Goal: Task Accomplishment & Management: Manage account settings

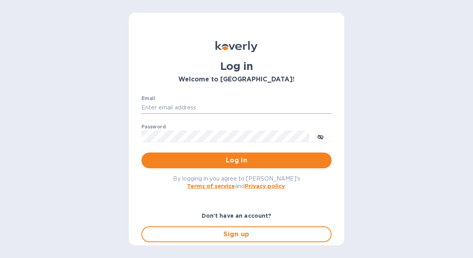
type input "[EMAIL_ADDRESS][DOMAIN_NAME]"
click at [255, 106] on input "[EMAIL_ADDRESS][DOMAIN_NAME]" at bounding box center [236, 108] width 190 height 12
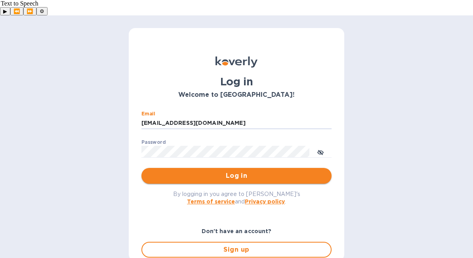
click at [163, 168] on button "Log in" at bounding box center [236, 176] width 190 height 16
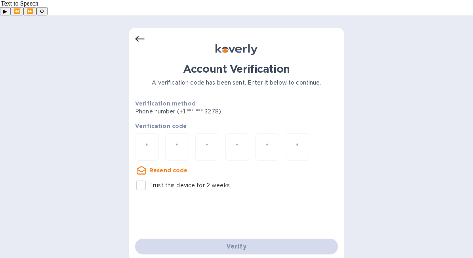
click at [147, 177] on input "Trust this device for 2 weeks" at bounding box center [141, 185] width 17 height 17
checkbox input "true"
click at [143, 140] on input "number" at bounding box center [147, 147] width 10 height 15
type input "7"
type input "1"
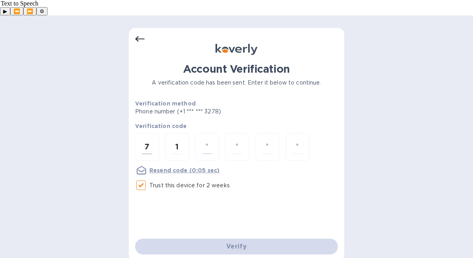
type input "1"
type input "6"
type input "1"
type input "8"
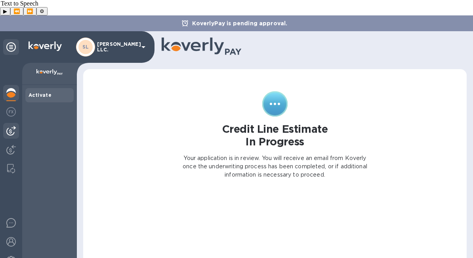
click at [11, 123] on div at bounding box center [11, 131] width 16 height 16
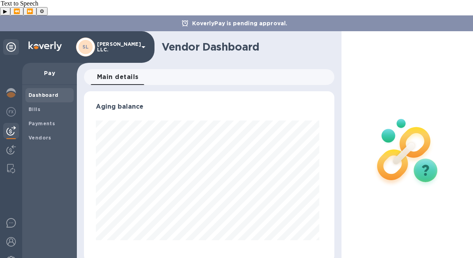
scroll to position [171, 247]
click at [37, 106] on span "Bills" at bounding box center [34, 110] width 12 height 8
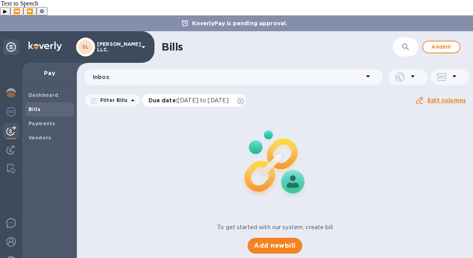
click at [243, 98] on icon at bounding box center [240, 101] width 6 height 6
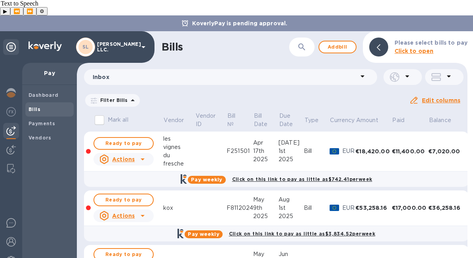
click at [206, 132] on td at bounding box center [211, 152] width 32 height 40
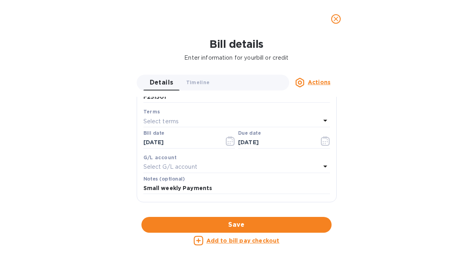
scroll to position [288, 0]
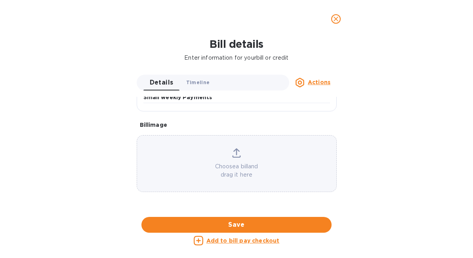
click at [192, 79] on span "Timeline 0" at bounding box center [198, 82] width 24 height 8
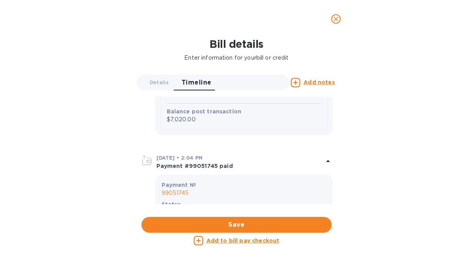
scroll to position [2557, 0]
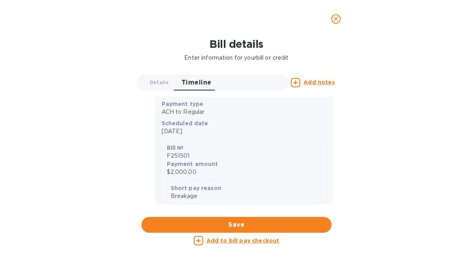
click at [337, 18] on icon "close" at bounding box center [335, 19] width 5 height 5
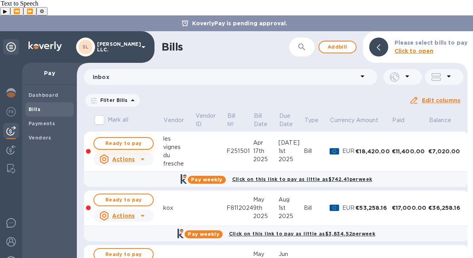
click at [128, 139] on span "Ready to pay" at bounding box center [124, 143] width 46 height 9
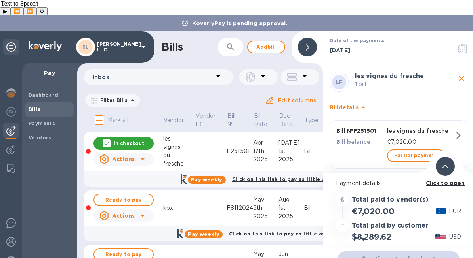
scroll to position [43, 0]
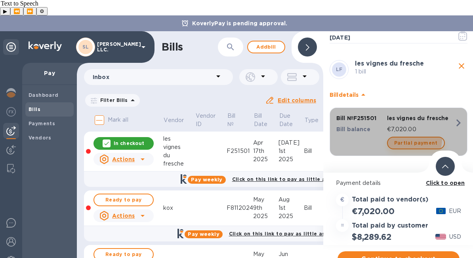
click at [407, 139] on span "Partial payment" at bounding box center [416, 143] width 44 height 9
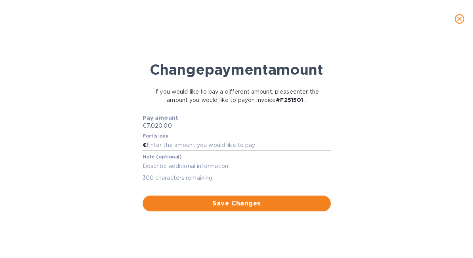
click at [219, 152] on input "text" at bounding box center [238, 146] width 184 height 12
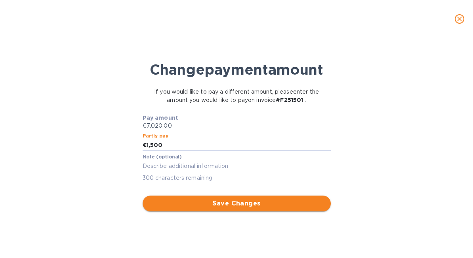
type input "1,500"
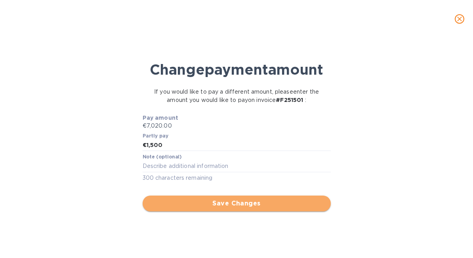
click at [241, 209] on span "Save Changes" at bounding box center [236, 203] width 175 height 9
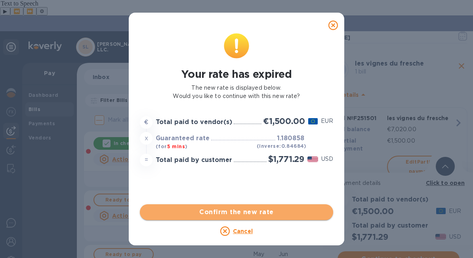
click at [245, 217] on button "Confirm the new rate" at bounding box center [236, 213] width 193 height 16
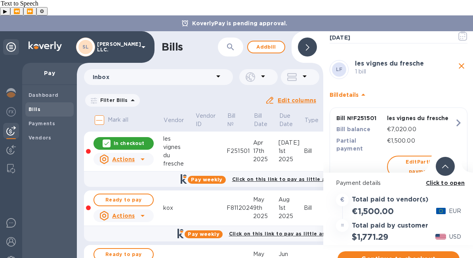
scroll to position [64, 0]
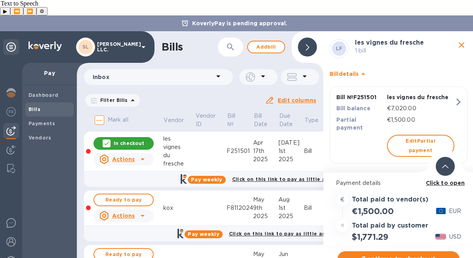
click at [382, 255] on span "Continue to checkout" at bounding box center [398, 259] width 109 height 9
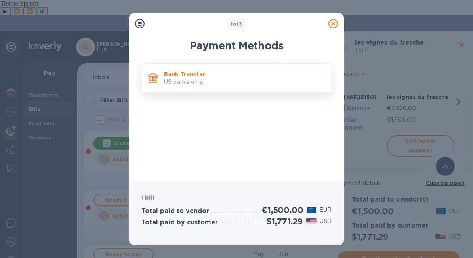
click at [224, 73] on p "Bank Transfer" at bounding box center [244, 74] width 161 height 8
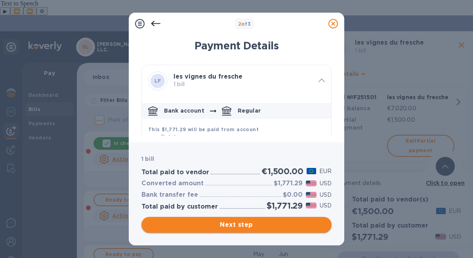
click at [279, 226] on span "Next step" at bounding box center [236, 224] width 177 height 9
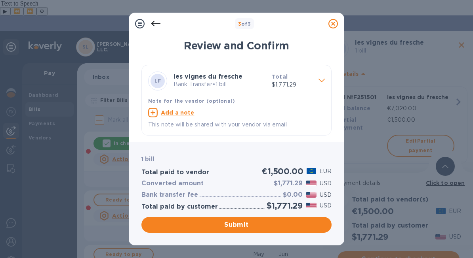
scroll to position [0, 0]
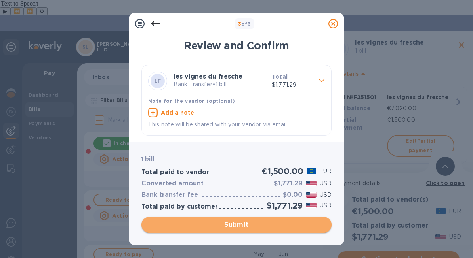
click at [261, 225] on span "Submit" at bounding box center [236, 224] width 177 height 9
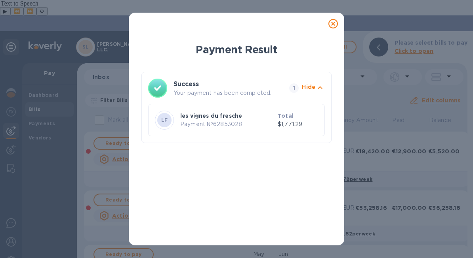
click at [331, 27] on icon at bounding box center [332, 23] width 9 height 9
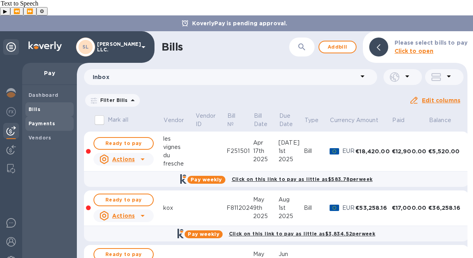
click at [44, 121] on b "Payments" at bounding box center [41, 124] width 27 height 6
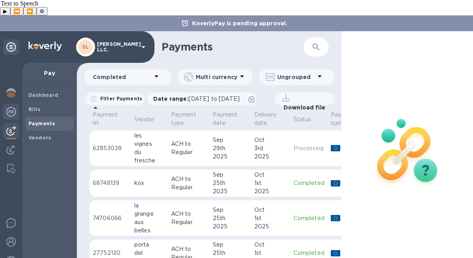
click at [14, 107] on img at bounding box center [10, 111] width 9 height 9
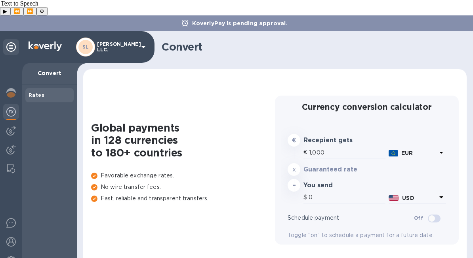
type input "1,180.76"
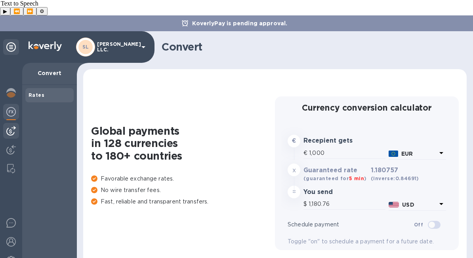
click at [7, 126] on img at bounding box center [10, 130] width 9 height 9
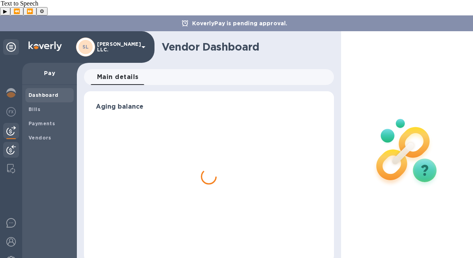
click at [11, 145] on img at bounding box center [10, 149] width 9 height 9
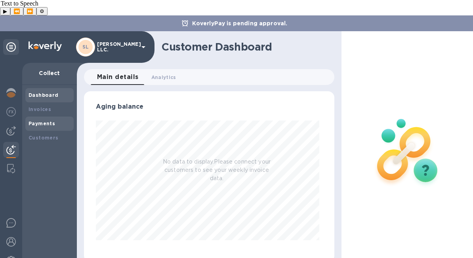
scroll to position [171, 247]
click at [17, 85] on div at bounding box center [11, 93] width 16 height 17
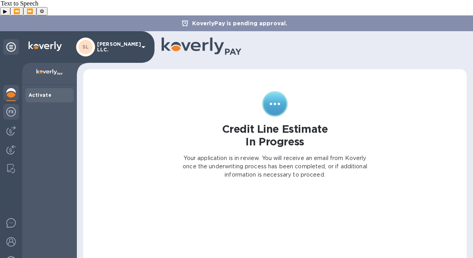
click at [3, 104] on div at bounding box center [11, 112] width 16 height 17
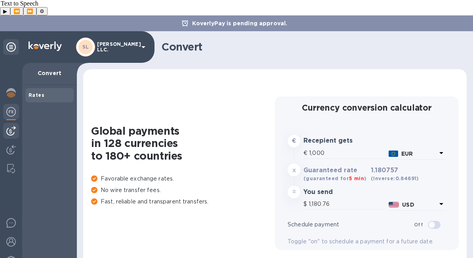
click at [13, 126] on img at bounding box center [10, 130] width 9 height 9
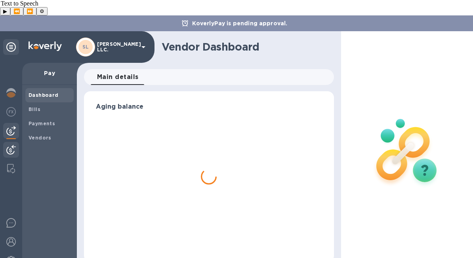
click at [14, 145] on img at bounding box center [10, 149] width 9 height 9
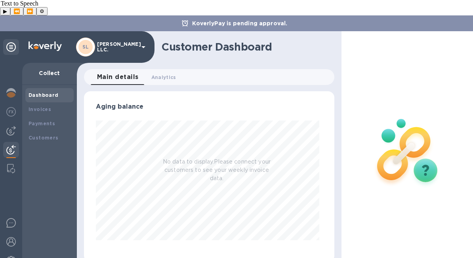
scroll to position [171, 247]
click at [45, 103] on div "Invoices" at bounding box center [49, 110] width 48 height 14
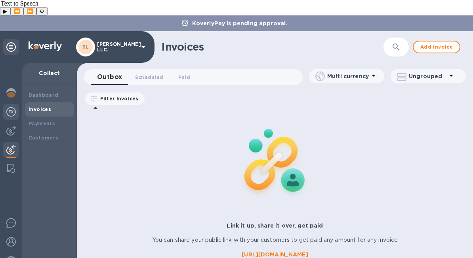
click at [7, 104] on div at bounding box center [11, 112] width 16 height 17
click at [11, 126] on img at bounding box center [10, 130] width 9 height 9
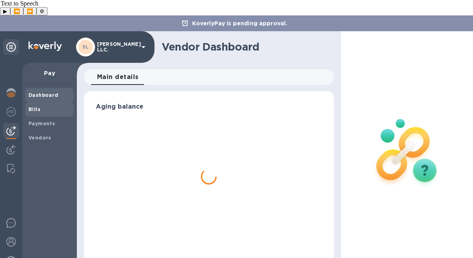
click at [52, 106] on span "Bills" at bounding box center [49, 110] width 42 height 8
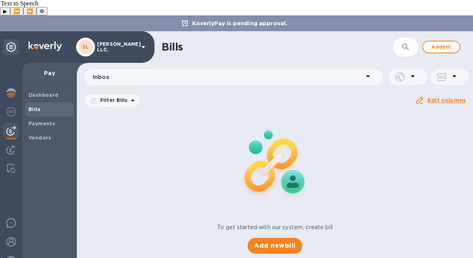
click at [279, 41] on div "Bills" at bounding box center [276, 47] width 231 height 13
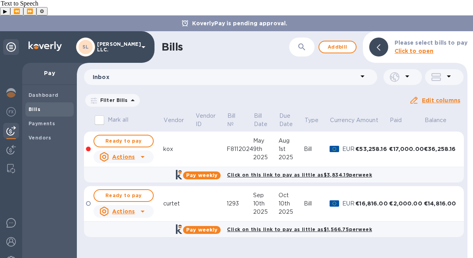
click at [0, 0] on icon at bounding box center [0, 0] width 0 height 0
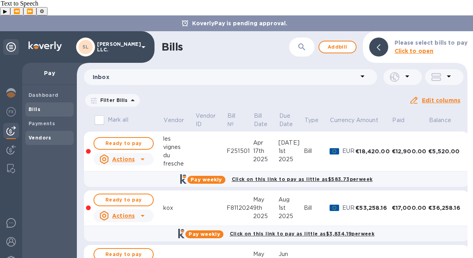
click at [32, 135] on b "Vendors" at bounding box center [39, 138] width 23 height 6
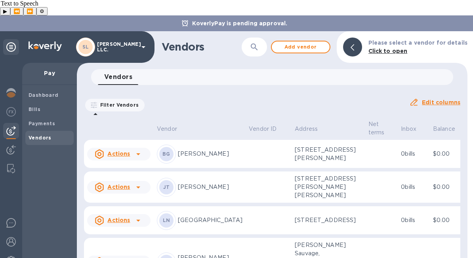
click at [252, 42] on icon "button" at bounding box center [253, 46] width 9 height 9
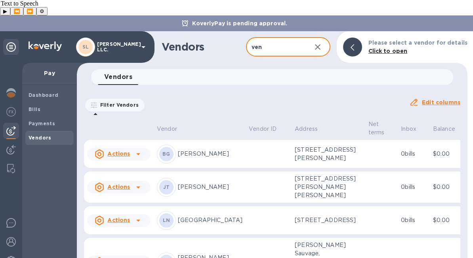
type input "vend"
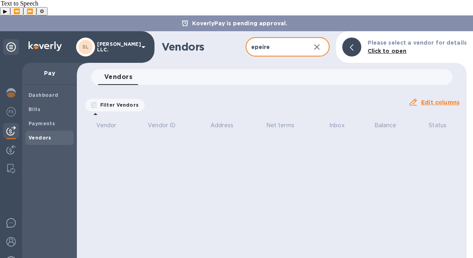
type input "epeire"
click at [276, 69] on div "Vendors 0" at bounding box center [275, 77] width 354 height 16
click at [395, 48] on b "Click to open" at bounding box center [386, 51] width 39 height 6
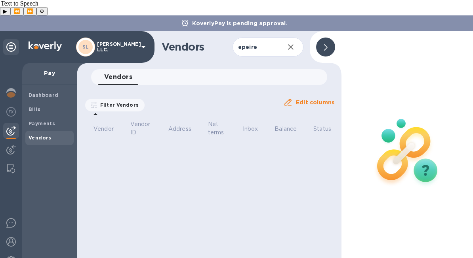
click at [327, 38] on div at bounding box center [325, 47] width 19 height 19
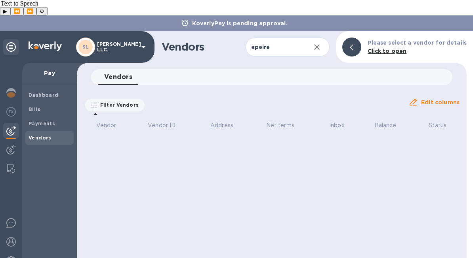
click at [321, 42] on icon "button" at bounding box center [316, 46] width 9 height 9
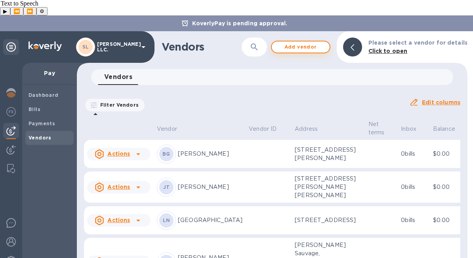
click at [304, 42] on span "Add vendor" at bounding box center [300, 46] width 45 height 9
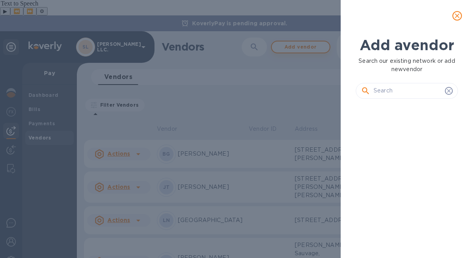
scroll to position [126, 105]
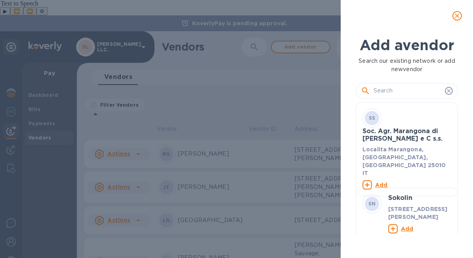
click at [405, 94] on input "text" at bounding box center [407, 91] width 68 height 12
type input "E"
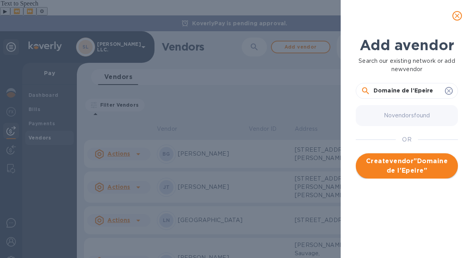
type input "Domaine de l'Epeire"
click at [413, 164] on span "Create vendor " Domaine de l'Epeire "" at bounding box center [406, 166] width 89 height 19
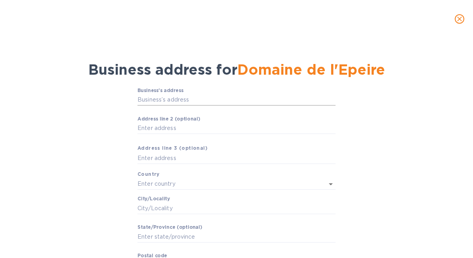
click at [208, 102] on input "Business’s аddress" at bounding box center [236, 100] width 198 height 12
click at [215, 101] on input "Business’s аddress" at bounding box center [236, 100] width 198 height 12
paste input "[STREET_ADDRESS][PERSON_NAME]"
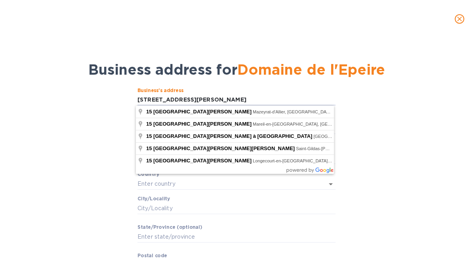
type input "[STREET_ADDRESS][PERSON_NAME]"
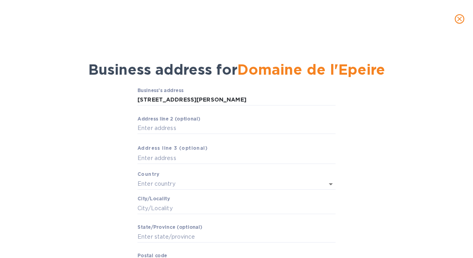
click at [112, 115] on div "Business’s аddress 15 bd de la [PERSON_NAME] ​ Аddress line 2 (optional) ​ Аddr…" at bounding box center [236, 192] width 452 height 219
click at [191, 128] on input "Аddress line 2 (optional)" at bounding box center [236, 129] width 198 height 12
click at [153, 163] on input "text" at bounding box center [236, 158] width 198 height 12
click at [215, 177] on div "Business’s аddress 15 bd de la [PERSON_NAME] ​ Аddress line 2 (optional) ​ Аddr…" at bounding box center [236, 185] width 198 height 194
click at [213, 183] on input "text" at bounding box center [225, 184] width 176 height 11
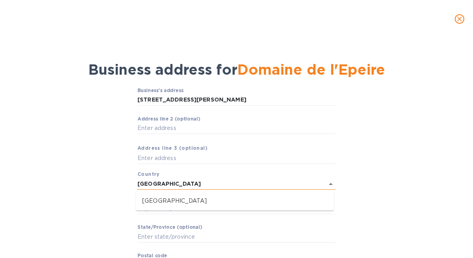
type input "[GEOGRAPHIC_DATA]"
type input "La Pommeraye"
type input "[US_STATE] et Loire"
type input "49620"
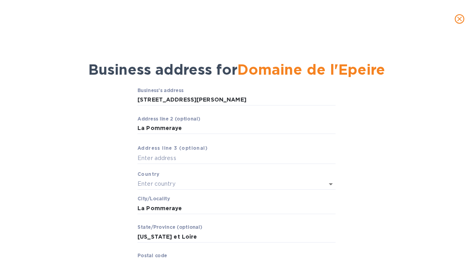
click at [214, 139] on p "​" at bounding box center [236, 139] width 198 height 9
click at [207, 127] on input "La Pommeraye" at bounding box center [236, 129] width 198 height 12
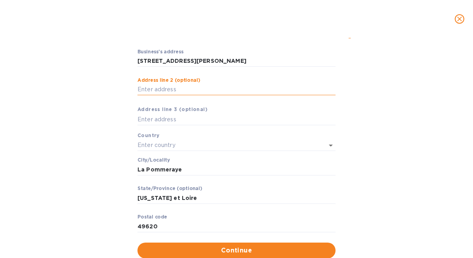
scroll to position [51, 0]
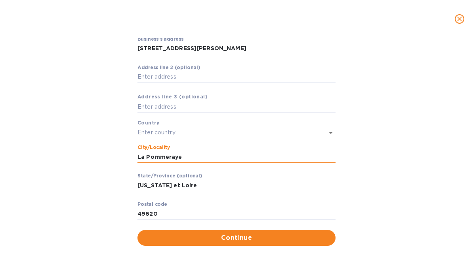
click at [203, 160] on input "La Pommeraye" at bounding box center [236, 157] width 198 height 12
click at [199, 132] on input "text" at bounding box center [225, 132] width 176 height 11
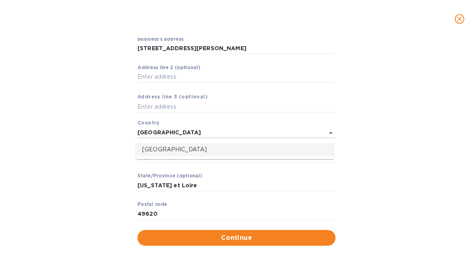
click at [155, 150] on p "[GEOGRAPHIC_DATA]" at bounding box center [234, 150] width 185 height 8
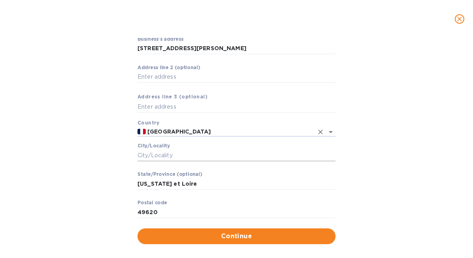
type input "[GEOGRAPHIC_DATA]"
click at [147, 158] on input "Сity/Locаlity" at bounding box center [236, 156] width 198 height 12
click at [83, 145] on div "Business’s аddress 15 bd de la [PERSON_NAME] ​ Аddress line 2 (optional) ​ Аddr…" at bounding box center [236, 141] width 452 height 218
click at [204, 154] on input "Сity/Locаlity" at bounding box center [236, 156] width 198 height 12
paste input "BAIXAS"
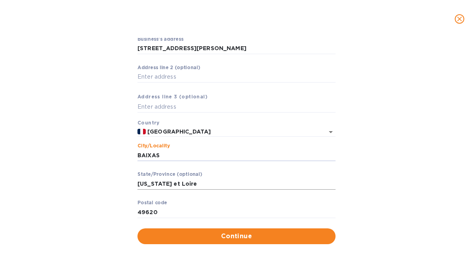
type input "BAIXAS"
click at [194, 184] on input "[US_STATE] et Loire" at bounding box center [236, 184] width 198 height 12
paste input "[GEOGRAPHIC_DATA]"
type input "[GEOGRAPHIC_DATA]"
paste input "390,"
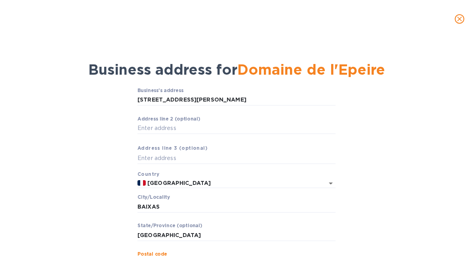
scroll to position [62, 0]
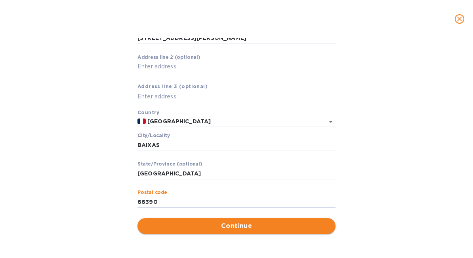
type input "66390"
click at [237, 224] on span "Continue" at bounding box center [236, 226] width 185 height 9
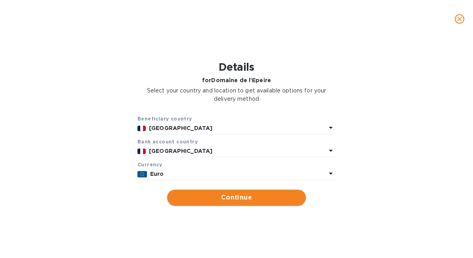
click at [245, 196] on span "Continue" at bounding box center [236, 197] width 126 height 9
type input "Domaine de l'Epeire"
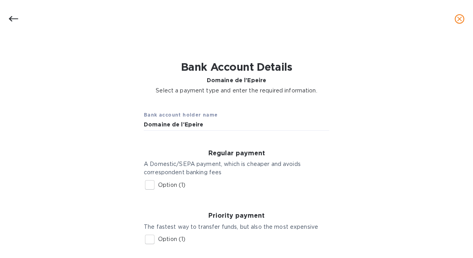
scroll to position [32, 0]
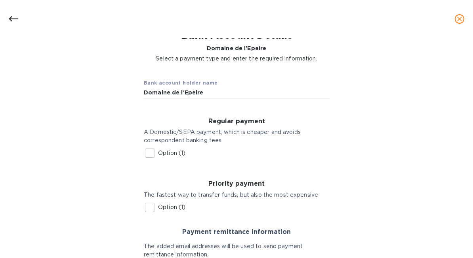
click at [148, 158] on input "Option (1)" at bounding box center [149, 153] width 17 height 17
checkbox input "true"
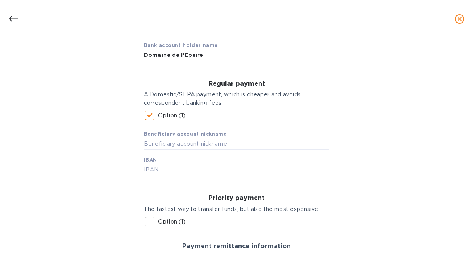
scroll to position [84, 0]
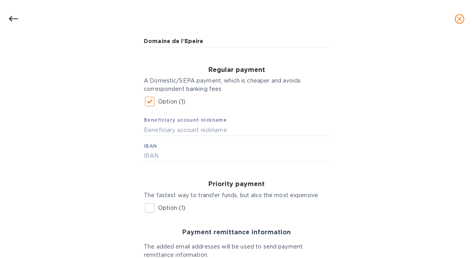
click at [202, 150] on div "Beneficiary account nickname IBAN" at bounding box center [236, 136] width 185 height 52
click at [201, 154] on input "text" at bounding box center [236, 156] width 185 height 12
paste input "[FINANCIAL_ID]"
type input "[FINANCIAL_ID]"
click at [207, 128] on input "text" at bounding box center [236, 130] width 185 height 12
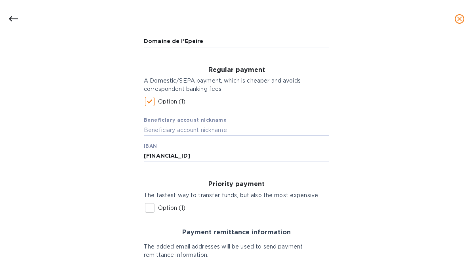
type input "D"
type input "[PERSON_NAME]"
paste input "SARL Clos de l'Ophrys"
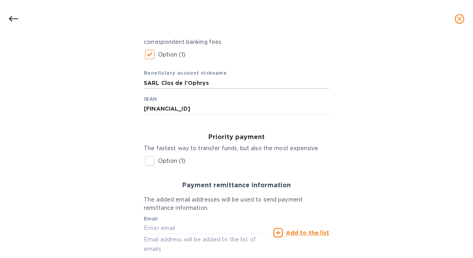
scroll to position [175, 0]
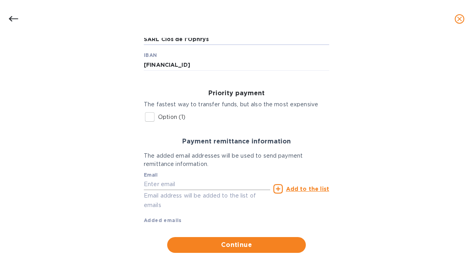
type input "SARL Clos de l'Ophrys"
click at [176, 184] on input "text" at bounding box center [207, 185] width 126 height 12
click at [201, 191] on div "Email Email address will be added to the list of emails" at bounding box center [207, 192] width 126 height 38
click at [201, 182] on input "text" at bounding box center [207, 185] width 126 height 12
paste input "[EMAIL_ADDRESS][DOMAIN_NAME]"
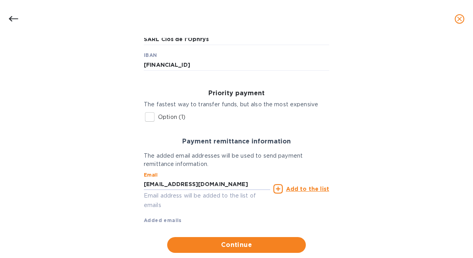
type input "[EMAIL_ADDRESS][DOMAIN_NAME]"
click at [305, 190] on u "Add to the list" at bounding box center [307, 189] width 43 height 6
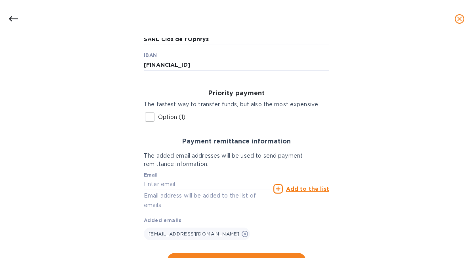
scroll to position [210, 0]
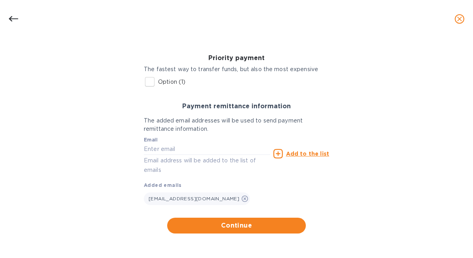
click at [264, 216] on div "Regular payment A Domestic/SEPA payment, which is cheaper and avoids correspond…" at bounding box center [236, 81] width 198 height 306
click at [264, 228] on span "Continue" at bounding box center [236, 225] width 126 height 9
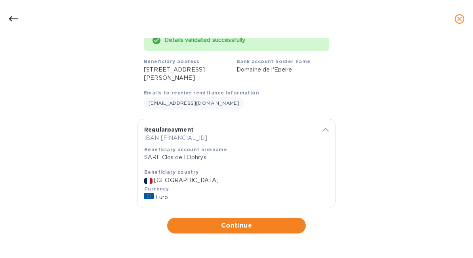
scroll to position [74, 0]
click at [256, 218] on button "Continue" at bounding box center [236, 226] width 139 height 16
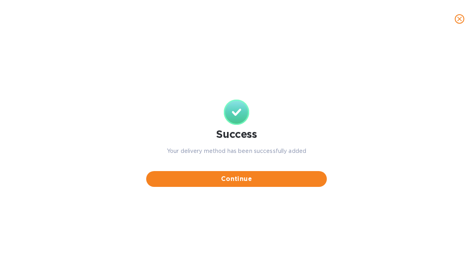
scroll to position [0, 0]
click at [239, 183] on span "Continue" at bounding box center [236, 179] width 168 height 9
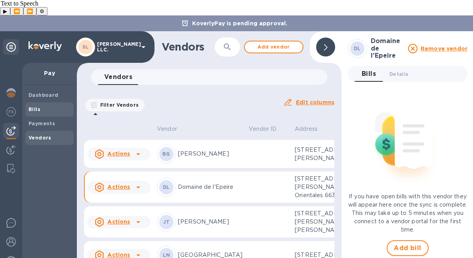
click at [33, 106] on span "Bills" at bounding box center [34, 110] width 12 height 8
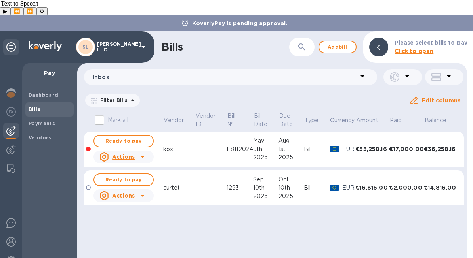
click at [0, 0] on icon at bounding box center [0, 0] width 0 height 0
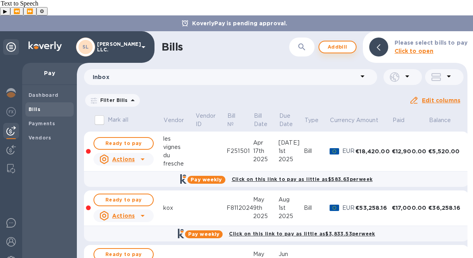
click at [339, 42] on span "Add bill" at bounding box center [337, 46] width 24 height 9
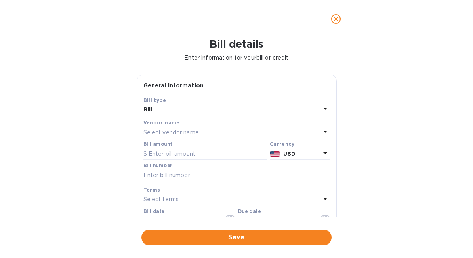
click at [221, 130] on div "Select vendor name" at bounding box center [231, 132] width 177 height 11
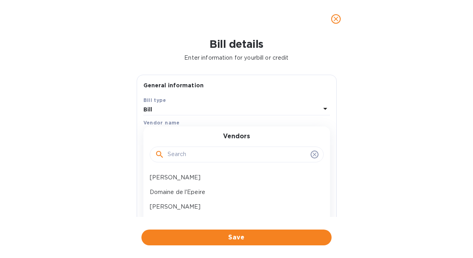
click at [216, 153] on input "text" at bounding box center [237, 155] width 140 height 12
click at [206, 189] on p "Domaine de l'Epeire" at bounding box center [233, 192] width 167 height 8
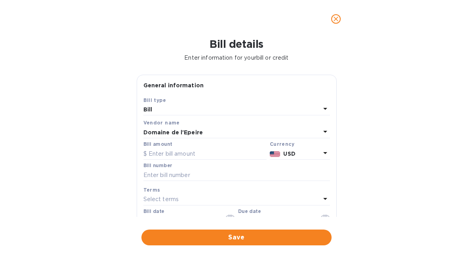
scroll to position [29, 0]
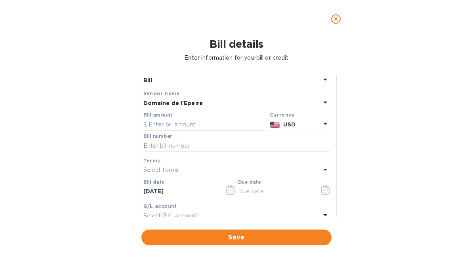
click at [200, 129] on input "text" at bounding box center [204, 125] width 123 height 12
click at [228, 123] on input "text" at bounding box center [204, 125] width 123 height 12
type input "9,429"
click at [325, 127] on icon at bounding box center [324, 123] width 9 height 9
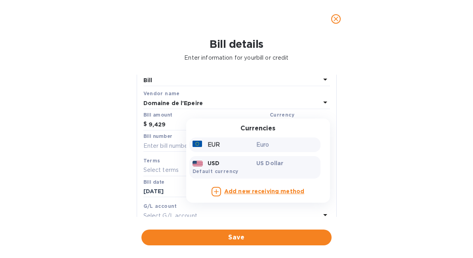
click at [260, 149] on p "Euro" at bounding box center [286, 145] width 61 height 8
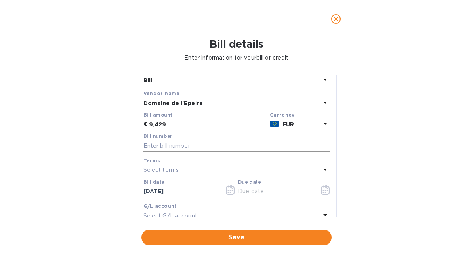
click at [206, 147] on input "text" at bounding box center [236, 146] width 186 height 12
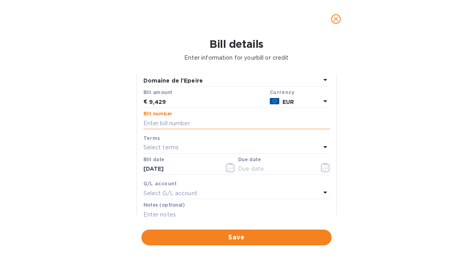
scroll to position [57, 0]
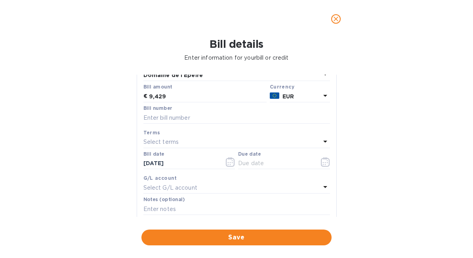
click at [356, 183] on div "Bill details Enter information for your bill or credit General information Save…" at bounding box center [236, 148] width 473 height 220
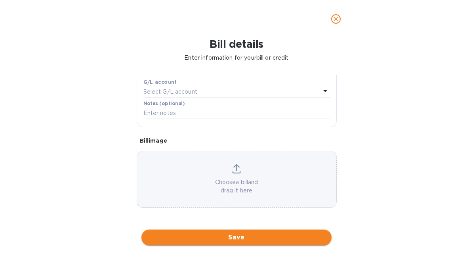
click at [251, 236] on span "Save" at bounding box center [236, 237] width 177 height 9
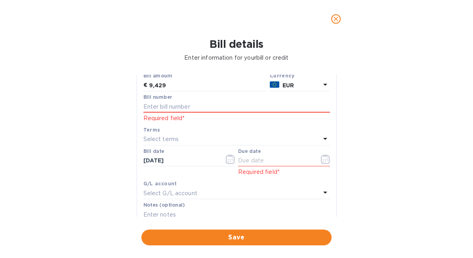
scroll to position [73, 0]
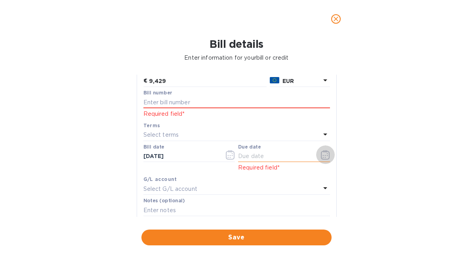
click at [321, 154] on icon "button" at bounding box center [325, 154] width 9 height 9
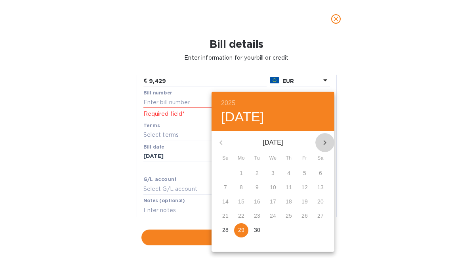
click at [326, 137] on button "button" at bounding box center [324, 142] width 19 height 19
click at [303, 232] on p "31" at bounding box center [304, 230] width 6 height 8
type input "[DATE]"
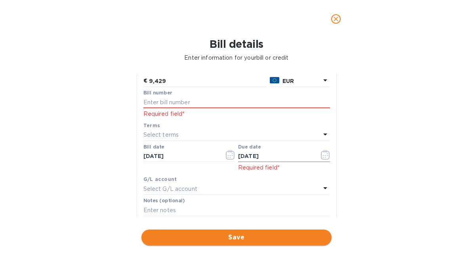
click at [297, 241] on span "Save" at bounding box center [236, 237] width 177 height 9
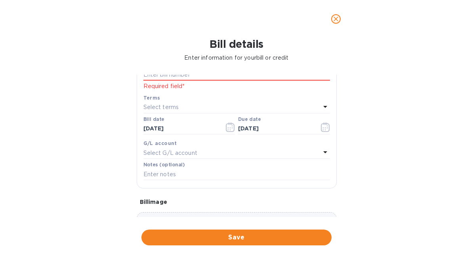
scroll to position [57, 0]
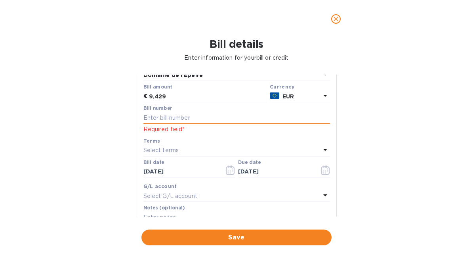
click at [200, 117] on input "text" at bounding box center [236, 118] width 186 height 12
click at [248, 121] on input "text" at bounding box center [236, 118] width 186 height 12
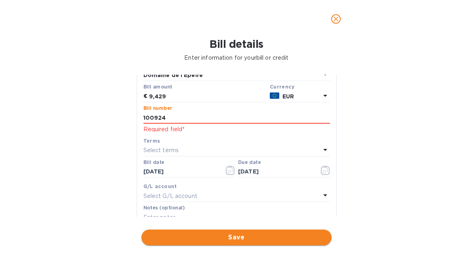
type input "100924"
click at [244, 242] on span "Save" at bounding box center [236, 237] width 177 height 9
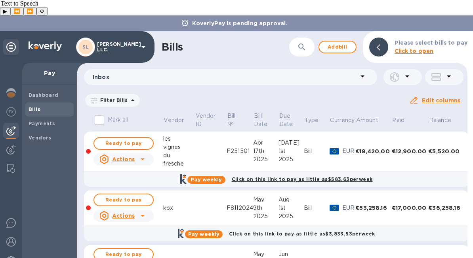
scroll to position [203, 0]
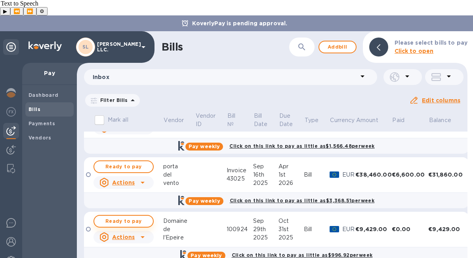
click at [121, 217] on span "Ready to pay" at bounding box center [124, 221] width 46 height 9
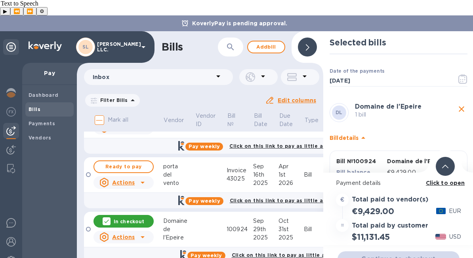
scroll to position [43, 0]
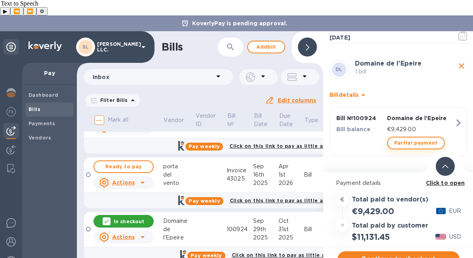
click at [404, 139] on span "Partial payment" at bounding box center [416, 143] width 44 height 9
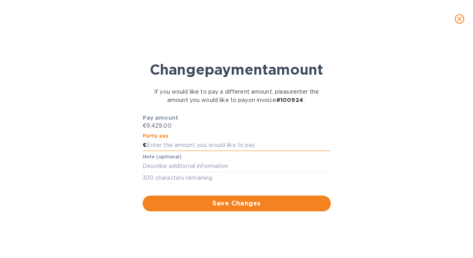
click at [218, 152] on input "text" at bounding box center [238, 146] width 184 height 12
paste input "2,357.25"
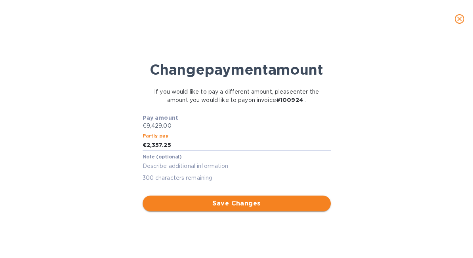
type input "2,357.25"
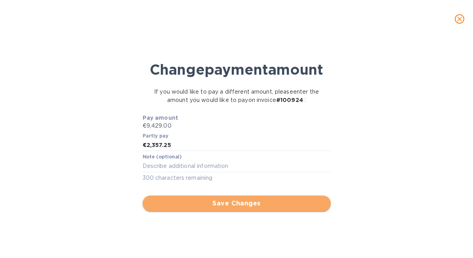
click at [249, 212] on button "Save Changes" at bounding box center [236, 204] width 188 height 16
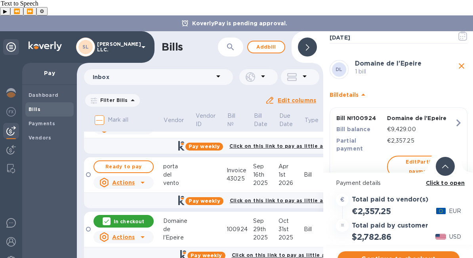
click at [386, 255] on span "Continue to checkout" at bounding box center [398, 259] width 109 height 9
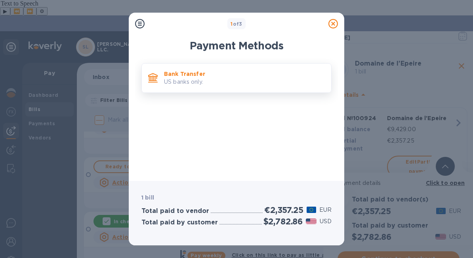
click at [230, 89] on div "Bank Transfer US banks only." at bounding box center [236, 78] width 190 height 30
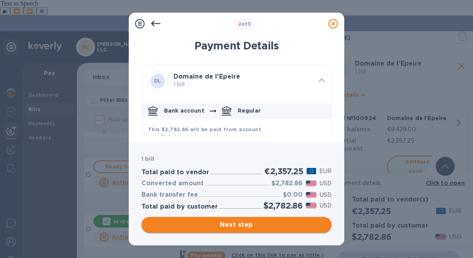
click at [281, 232] on button "Next step" at bounding box center [236, 225] width 190 height 16
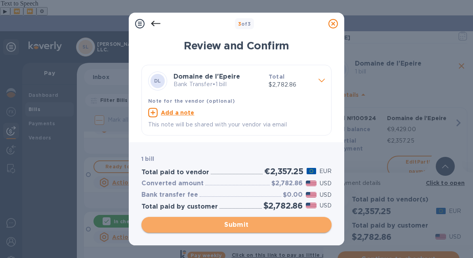
click at [275, 226] on span "Submit" at bounding box center [236, 224] width 177 height 9
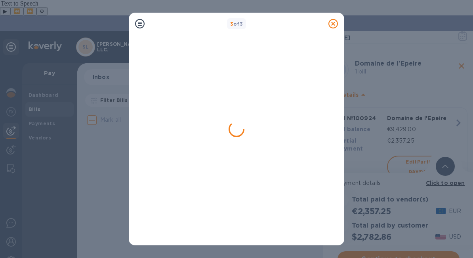
scroll to position [0, 0]
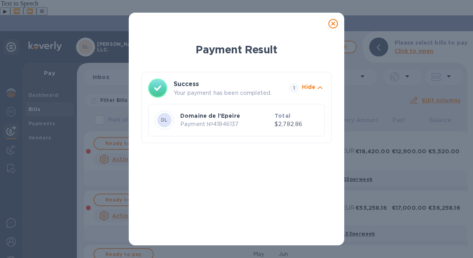
click at [338, 23] on div at bounding box center [333, 24] width 16 height 16
click at [328, 25] on icon at bounding box center [332, 23] width 9 height 9
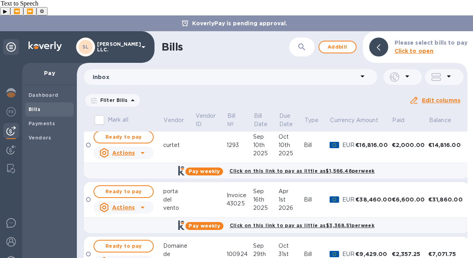
scroll to position [203, 0]
